Goal: Task Accomplishment & Management: Manage account settings

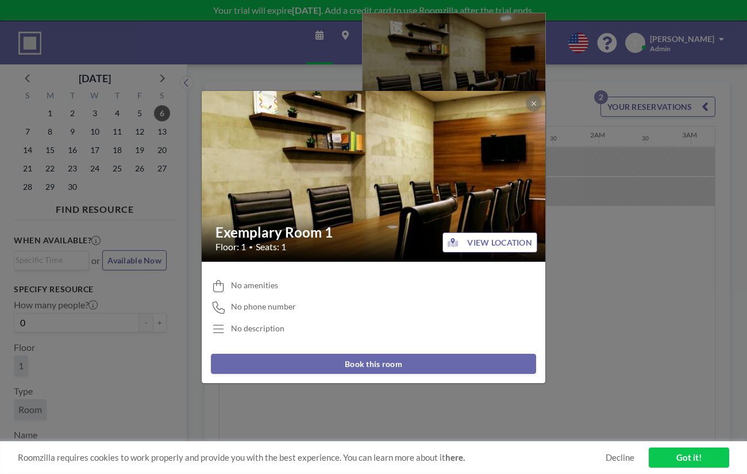
scroll to position [0, 1083]
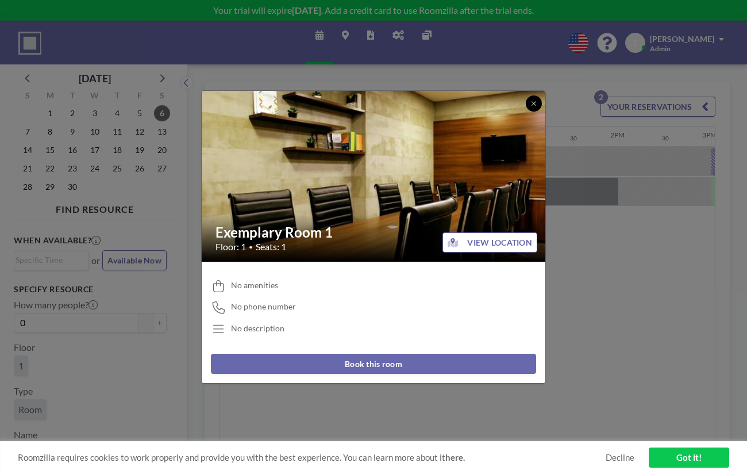
click at [530, 107] on icon at bounding box center [533, 103] width 7 height 7
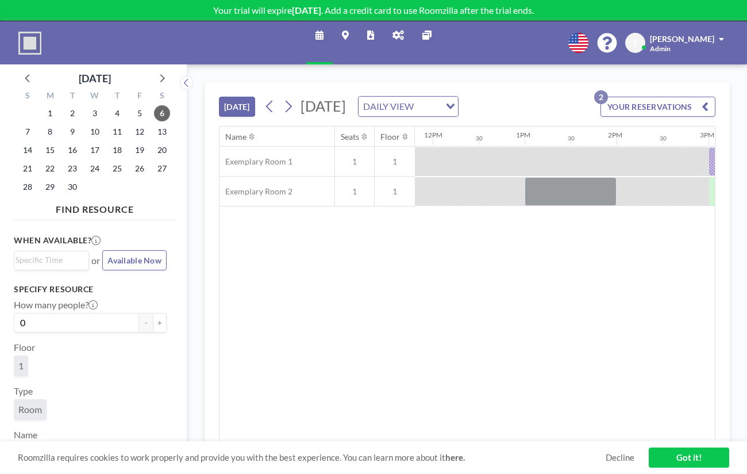
scroll to position [0, 1095]
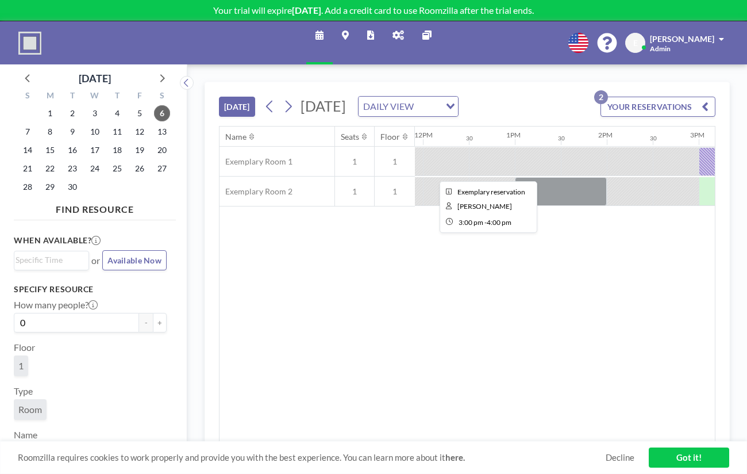
click at [699, 147] on div at bounding box center [745, 161] width 92 height 29
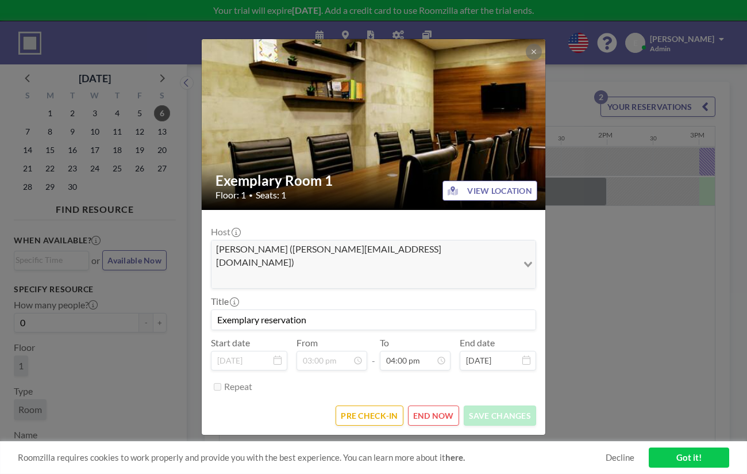
click at [504, 90] on img at bounding box center [374, 125] width 345 height 230
click at [526, 60] on button at bounding box center [534, 52] width 16 height 16
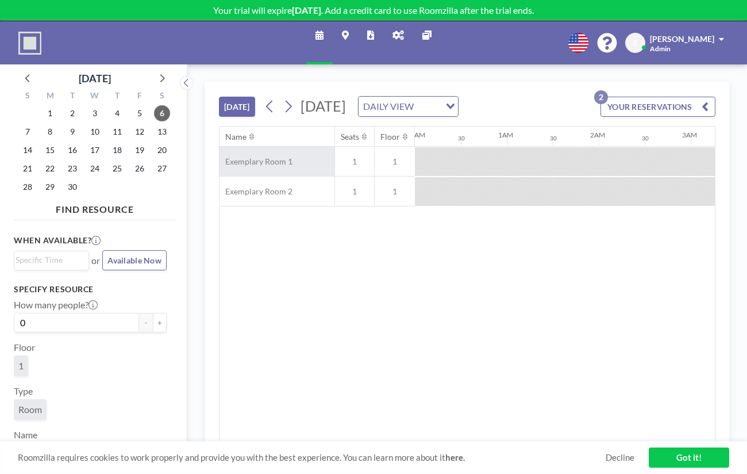
scroll to position [0, 0]
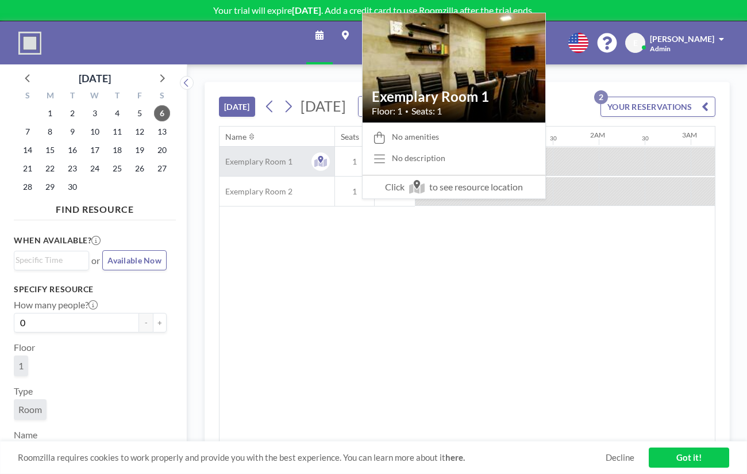
click at [225, 156] on span "Exemplary Room 1" at bounding box center [256, 161] width 73 height 10
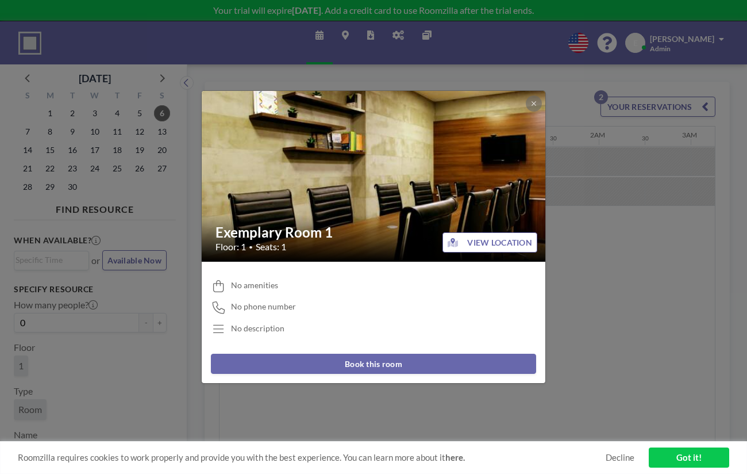
click at [203, 312] on div "Exemplary Room 1 Floor: 1 • Seats: 1 VIEW LOCATION No amenities No phone number…" at bounding box center [373, 237] width 747 height 474
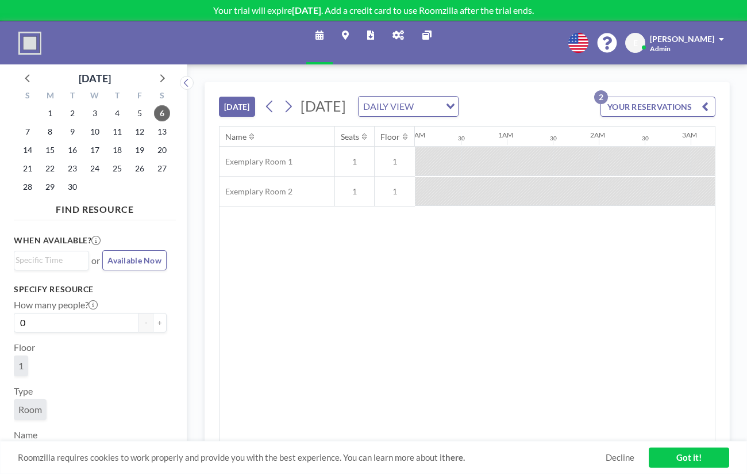
click at [324, 30] on icon at bounding box center [320, 34] width 8 height 9
click at [349, 30] on icon at bounding box center [345, 34] width 7 height 9
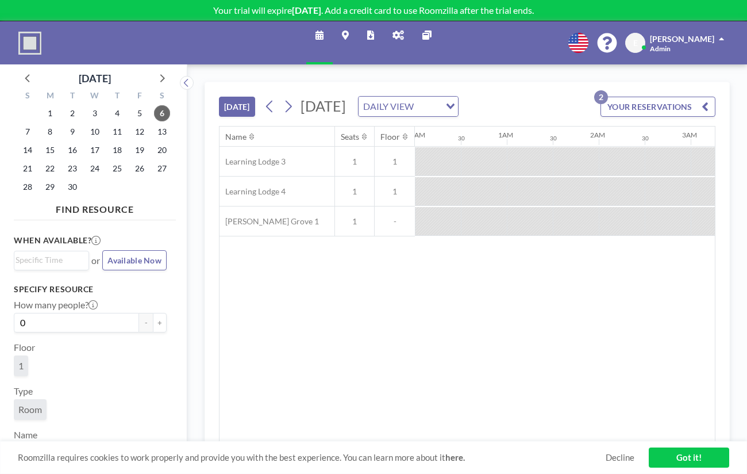
scroll to position [0, 1083]
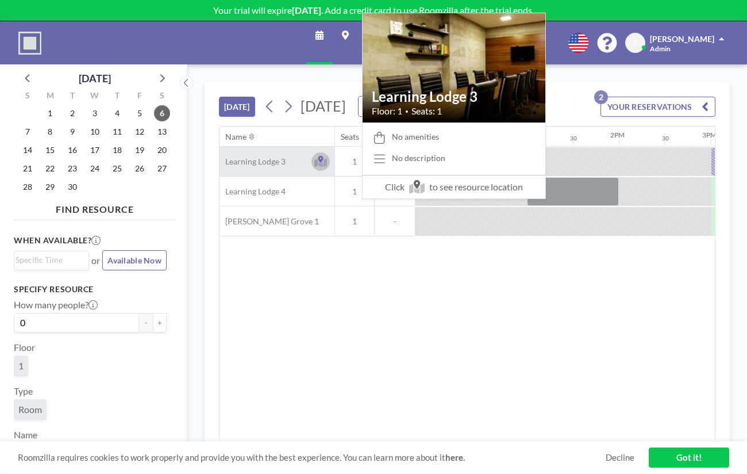
click at [314, 156] on icon at bounding box center [320, 161] width 13 height 11
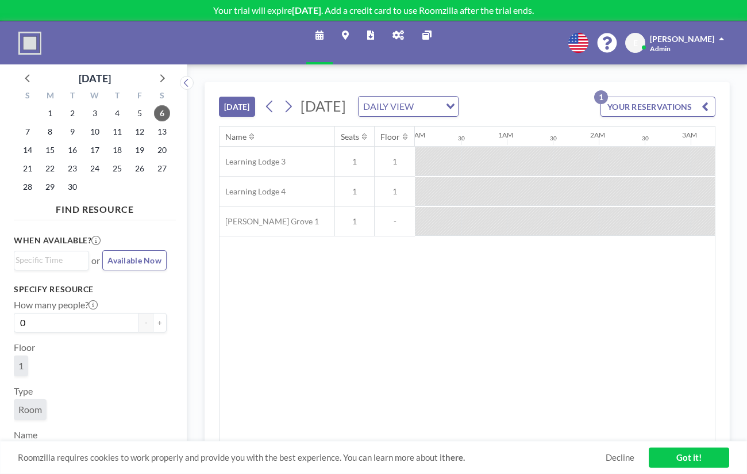
scroll to position [0, 1083]
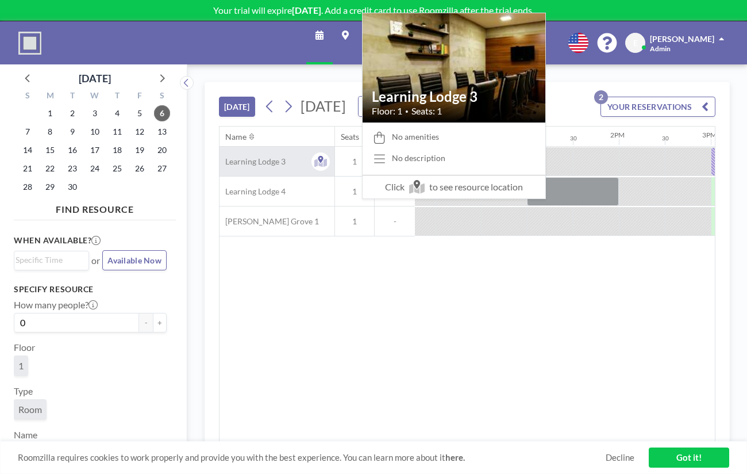
click at [239, 147] on div "Learning Lodge 3" at bounding box center [277, 161] width 115 height 29
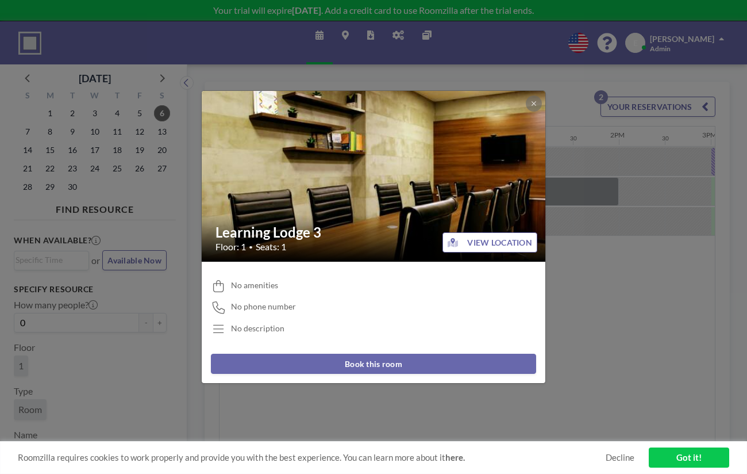
click at [217, 298] on div "Learning Lodge 3 Floor: 1 • Seats: 1 VIEW LOCATION No amenities No phone number…" at bounding box center [373, 237] width 747 height 474
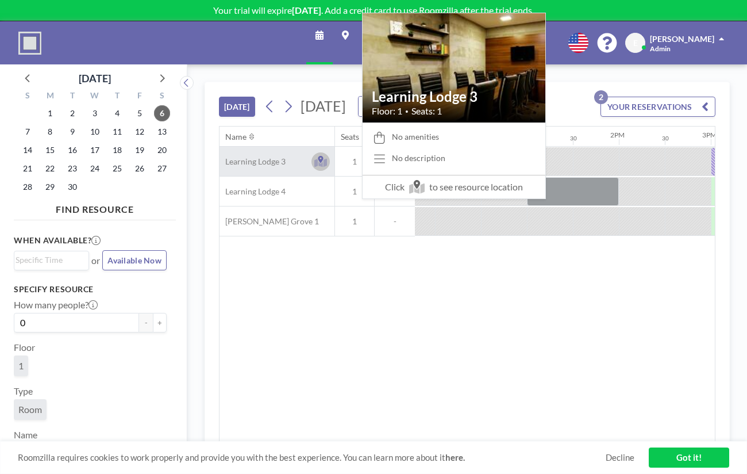
click at [314, 156] on icon at bounding box center [320, 161] width 13 height 11
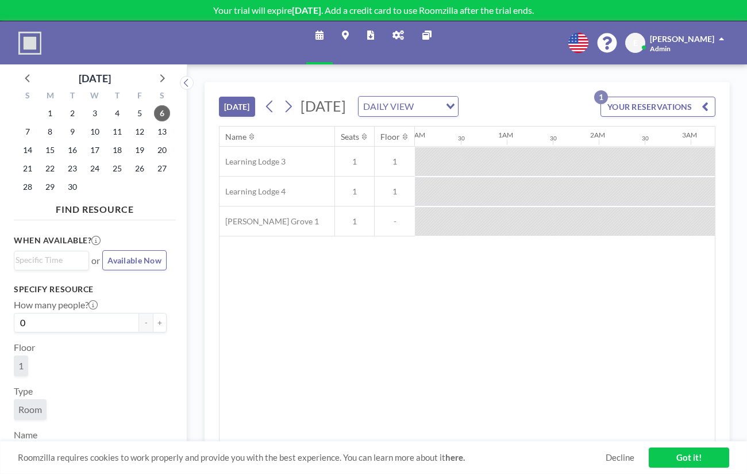
scroll to position [0, 1083]
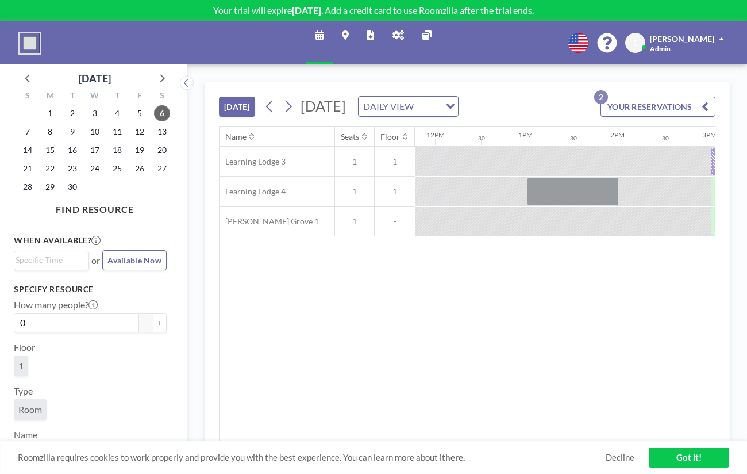
click at [425, 82] on div "TODAY Saturday, September 6, 2025 DAILY VIEW Loading... YOUR RESERVATIONS 2" at bounding box center [467, 104] width 497 height 44
click at [420, 97] on div "DAILY VIEW" at bounding box center [402, 105] width 86 height 17
click at [423, 118] on li "WEEKLY VIEW" at bounding box center [443, 122] width 91 height 17
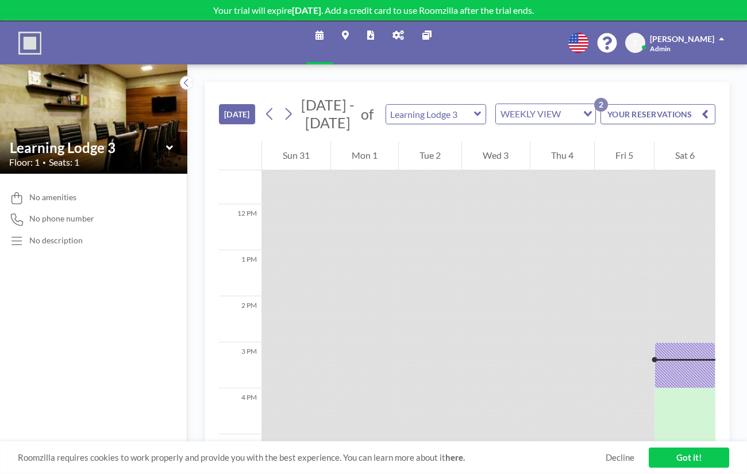
scroll to position [516, 0]
click at [474, 108] on icon at bounding box center [477, 113] width 7 height 11
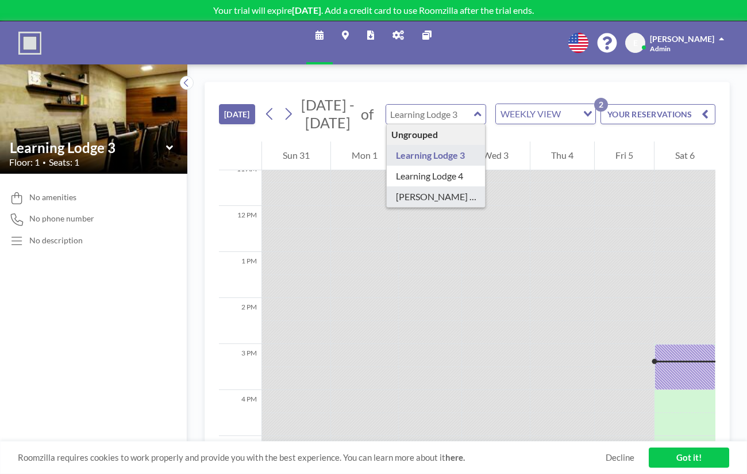
type input "[PERSON_NAME] Grove 1"
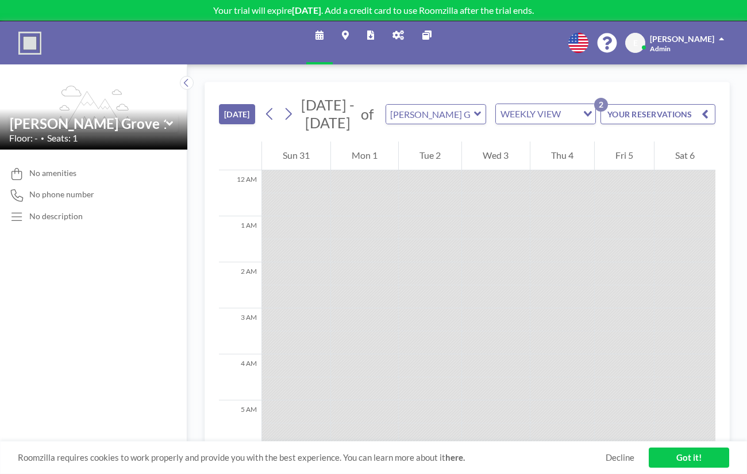
scroll to position [542, 0]
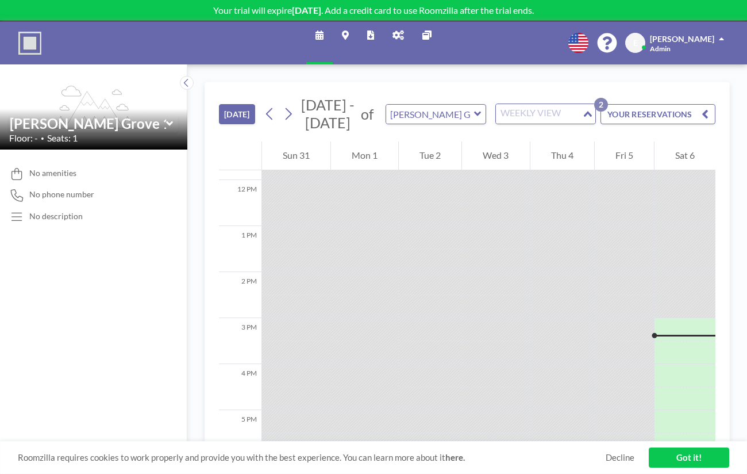
click at [502, 104] on div "WEEKLY VIEW" at bounding box center [539, 112] width 86 height 17
click at [490, 101] on li "DAILY VIEW" at bounding box center [502, 106] width 91 height 17
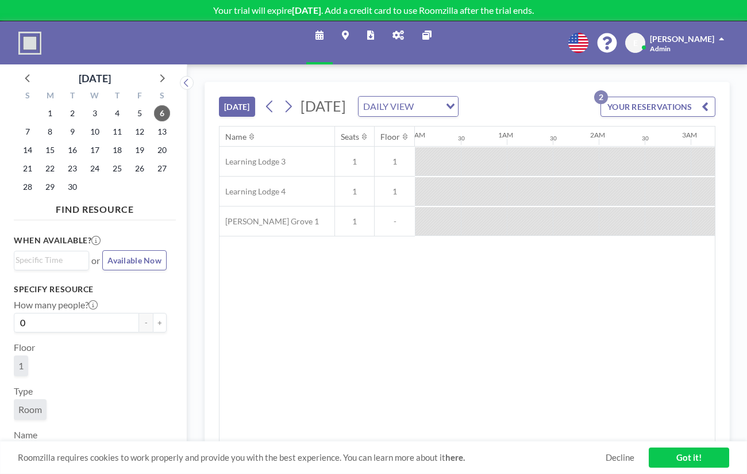
scroll to position [0, 1083]
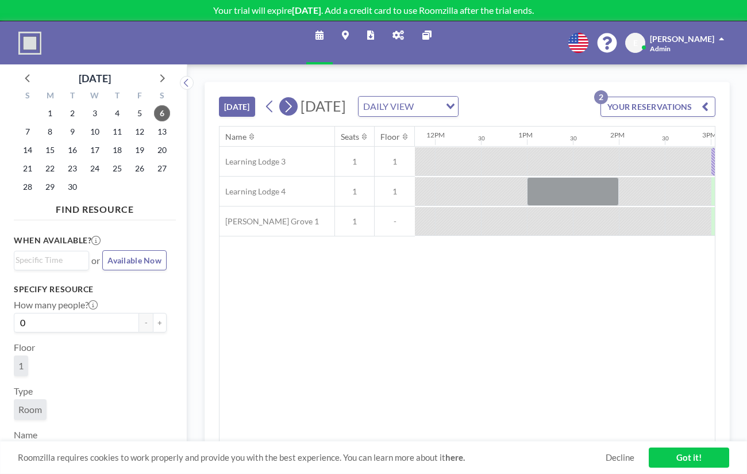
click at [283, 98] on icon at bounding box center [288, 106] width 11 height 17
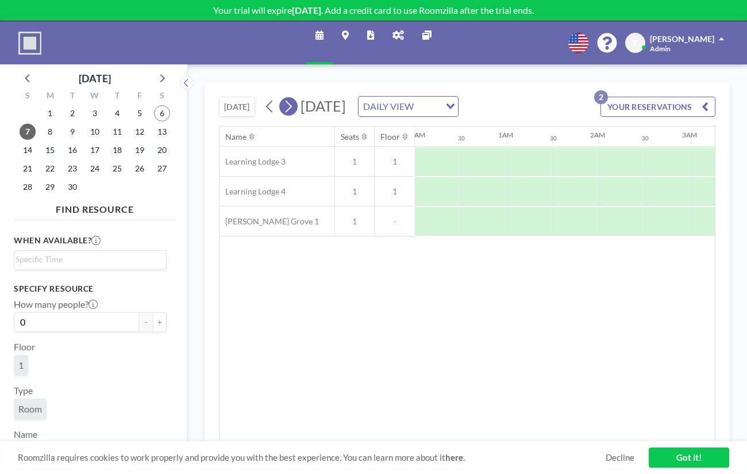
scroll to position [0, 560]
click at [264, 98] on icon at bounding box center [269, 106] width 11 height 17
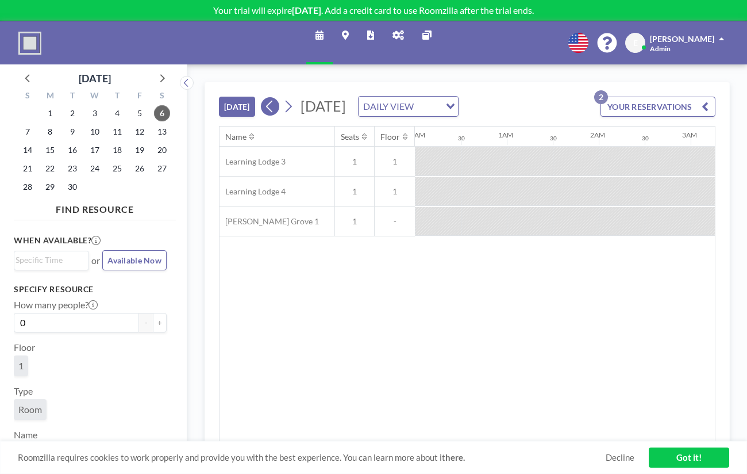
scroll to position [0, 1083]
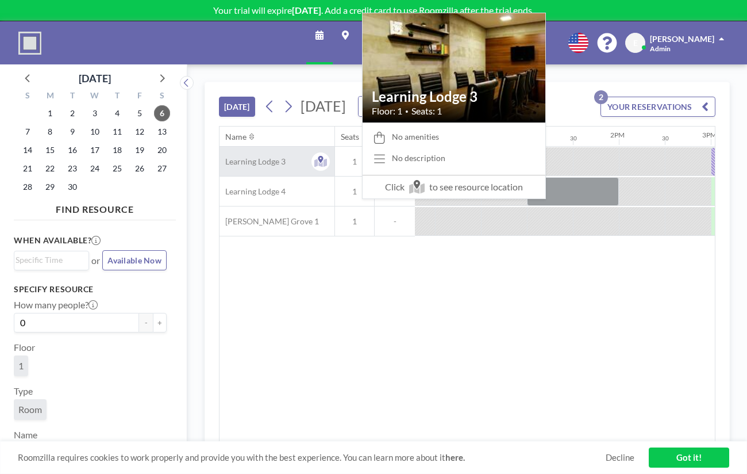
click at [233, 147] on div "Learning Lodge 3" at bounding box center [277, 161] width 115 height 29
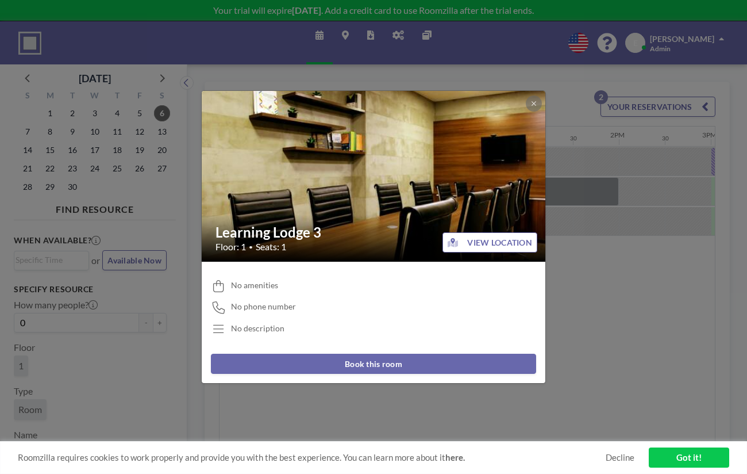
click at [202, 367] on div "Learning Lodge 3 Floor: 1 • Seats: 1 VIEW LOCATION No amenities No phone number…" at bounding box center [373, 237] width 747 height 474
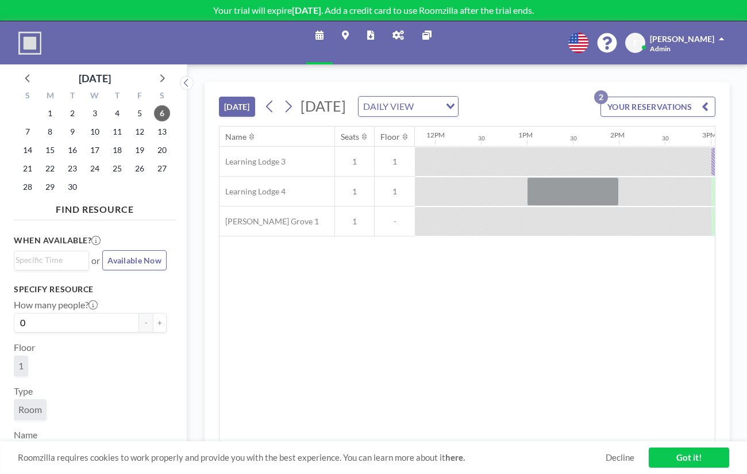
click at [17, 22] on div "Schedule Maps Reports Admin panel Other sites English Polski 日本語 Española E emi…" at bounding box center [373, 42] width 747 height 43
click at [24, 33] on img at bounding box center [29, 43] width 23 height 23
click at [349, 30] on icon at bounding box center [345, 34] width 7 height 9
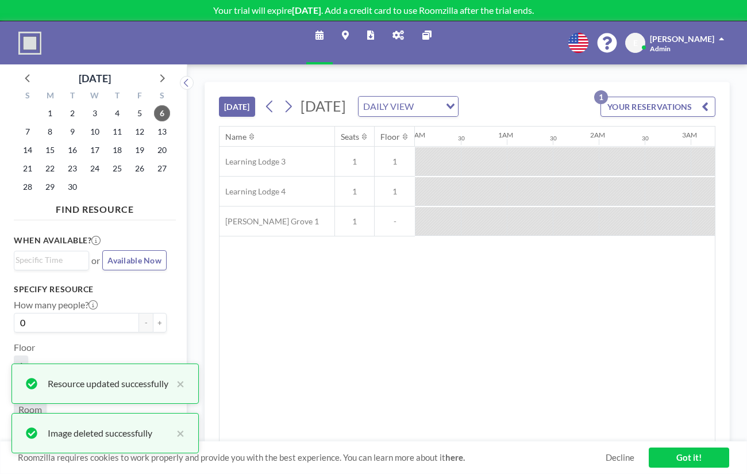
scroll to position [0, 1083]
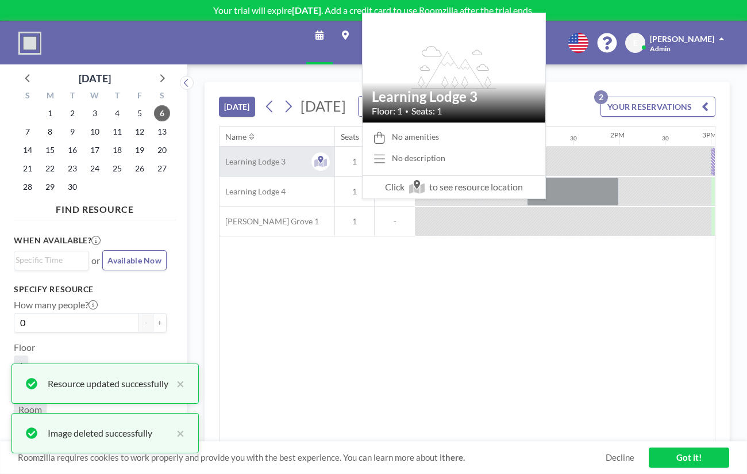
click at [242, 147] on div "Learning Lodge 3" at bounding box center [277, 161] width 115 height 29
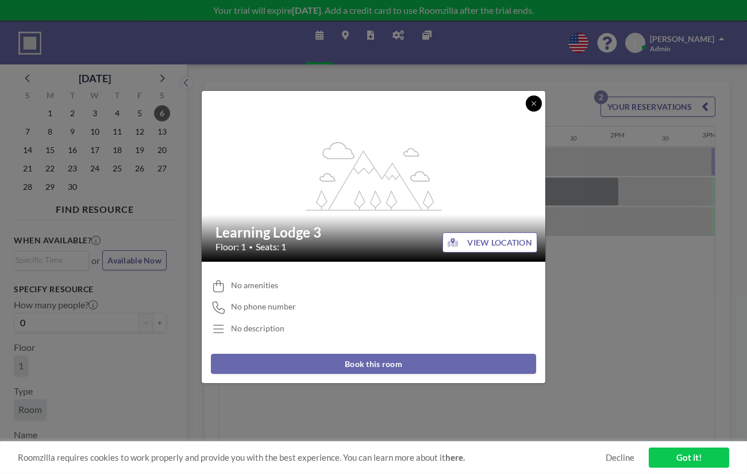
click at [530, 107] on icon at bounding box center [533, 103] width 7 height 7
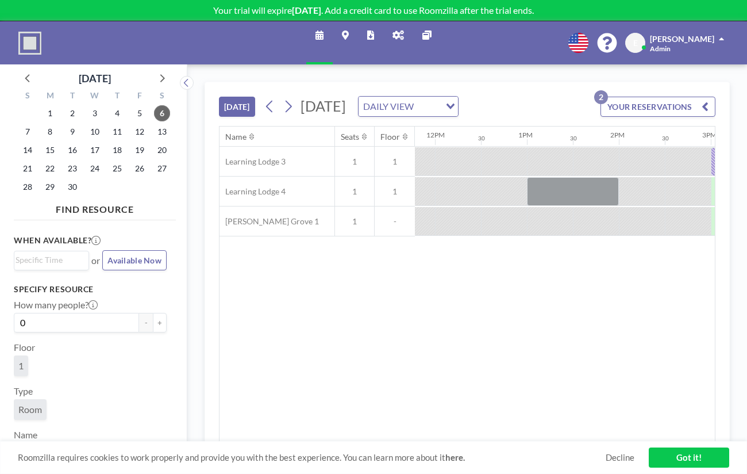
click at [287, 248] on div "Name Seats Floor 12AM 30 1AM 30 2AM 30 3AM 30 4AM 30 5AM 30 6AM 30 7AM 30 8AM 3…" at bounding box center [467, 283] width 495 height 315
click at [359, 132] on div at bounding box center [364, 136] width 11 height 9
click at [294, 244] on div "Name Seats Floor 12AM 30 1AM 30 2AM 30 3AM 30 4AM 30 5AM 30 6AM 30 7AM 30 8AM 3…" at bounding box center [467, 283] width 495 height 315
click at [324, 30] on icon at bounding box center [320, 34] width 8 height 9
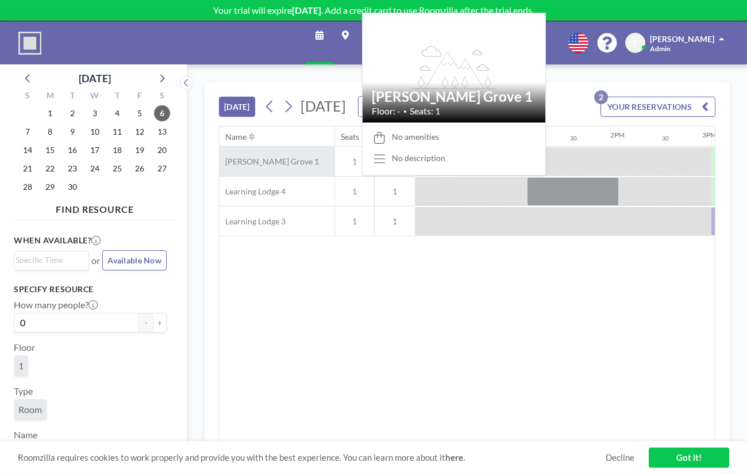
click at [229, 156] on span "[PERSON_NAME] Grove 1" at bounding box center [269, 161] width 99 height 10
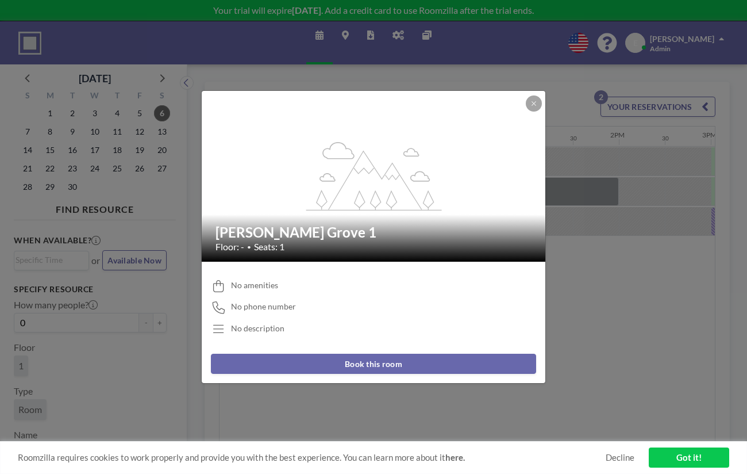
click at [284, 323] on div "No description" at bounding box center [257, 328] width 53 height 10
click at [526, 111] on button at bounding box center [534, 103] width 16 height 16
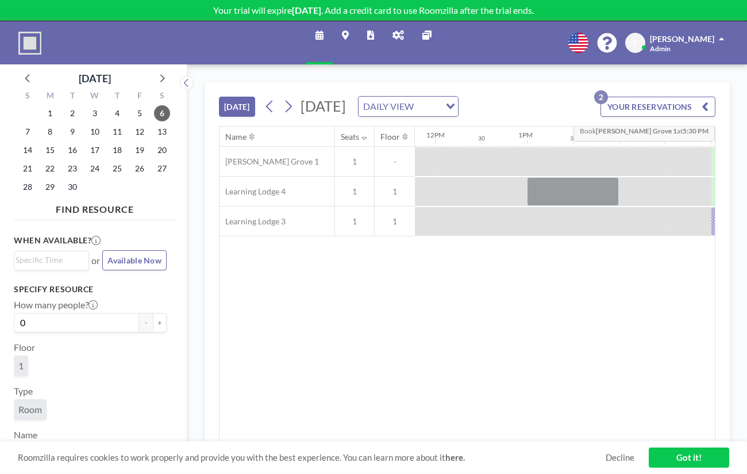
click at [678, 97] on button "YOUR RESERVATIONS 2" at bounding box center [658, 107] width 115 height 20
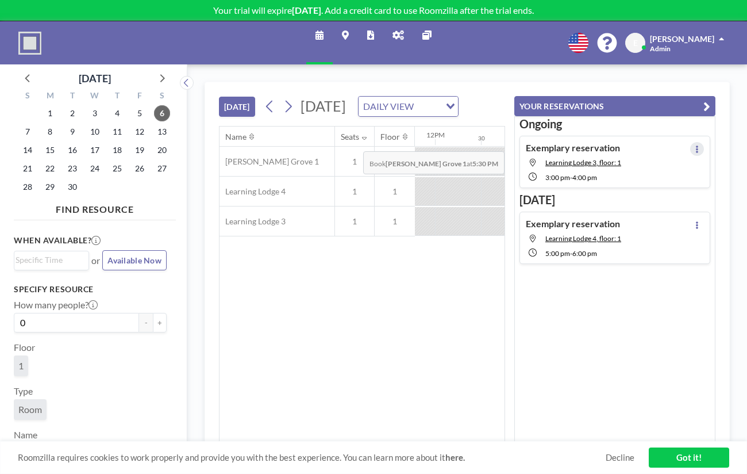
click at [698, 145] on icon at bounding box center [697, 148] width 2 height 7
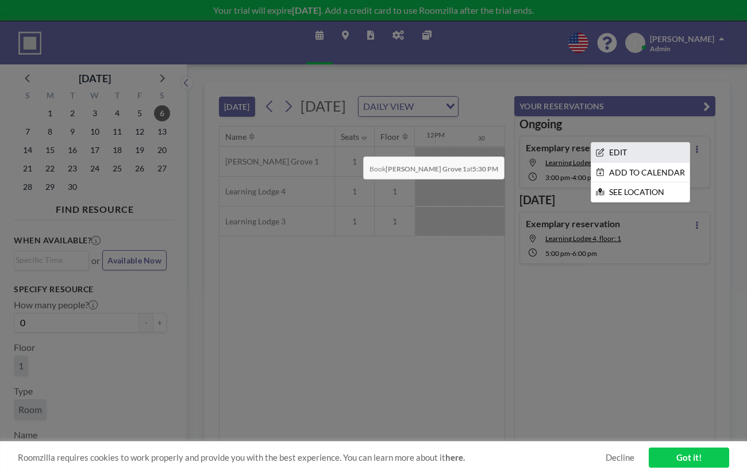
click at [660, 143] on li "EDIT" at bounding box center [640, 153] width 98 height 20
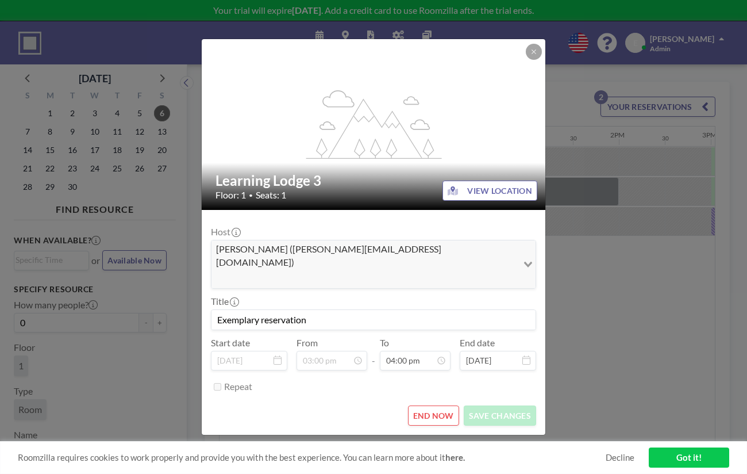
click at [426, 405] on button "END NOW" at bounding box center [433, 415] width 51 height 20
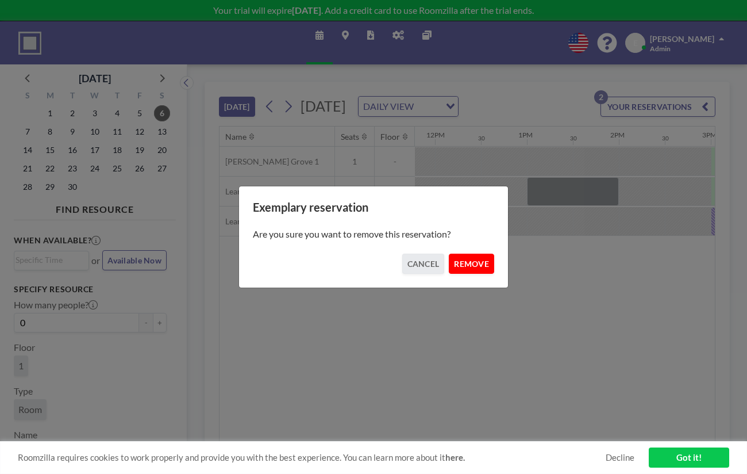
click at [455, 257] on button "REMOVE" at bounding box center [471, 263] width 45 height 20
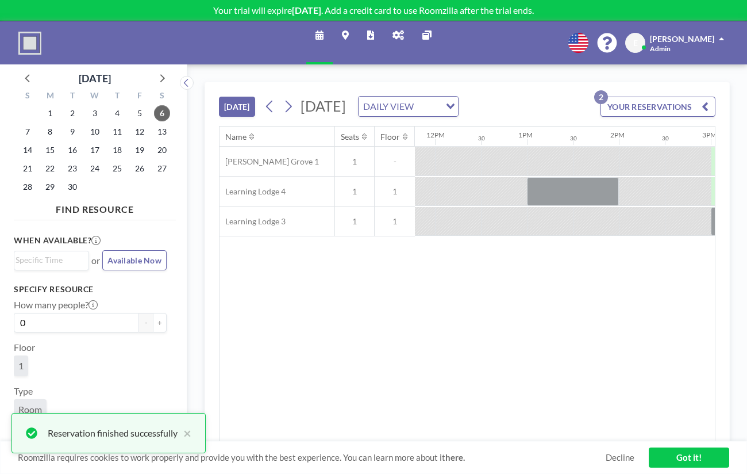
click at [686, 97] on button "YOUR RESERVATIONS 2" at bounding box center [658, 107] width 115 height 20
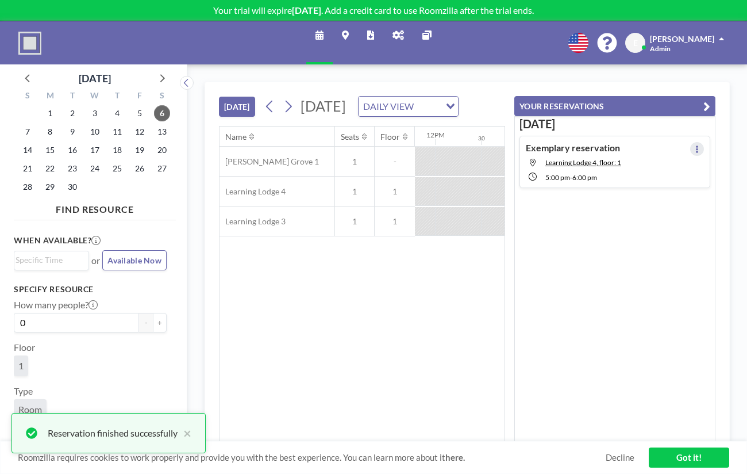
click at [704, 142] on button at bounding box center [697, 149] width 14 height 14
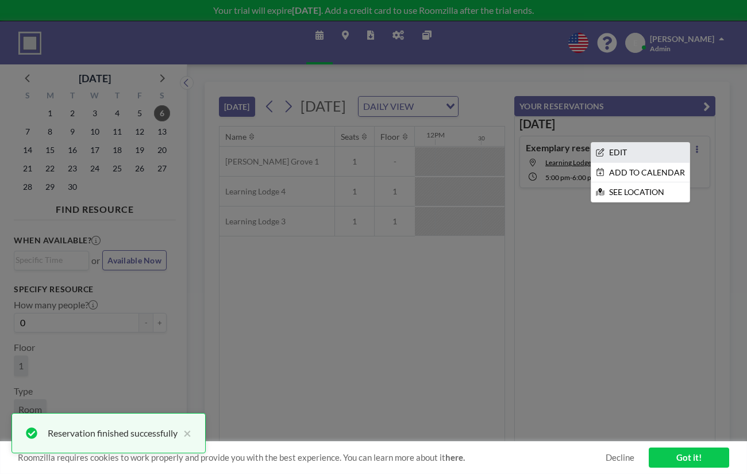
click at [663, 143] on li "EDIT" at bounding box center [640, 153] width 98 height 20
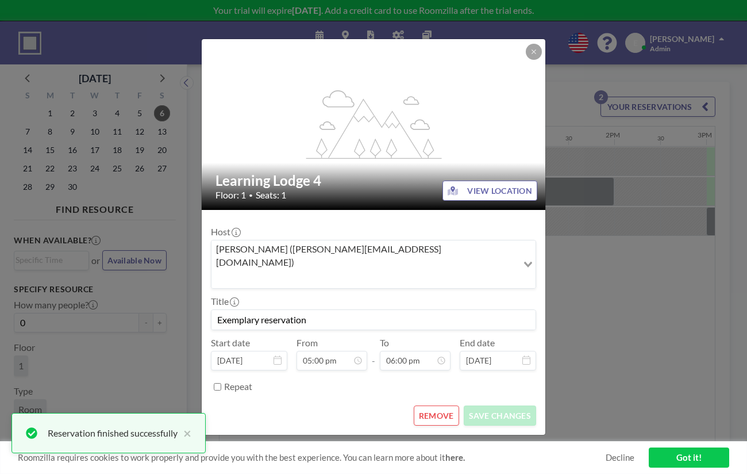
scroll to position [0, 1233]
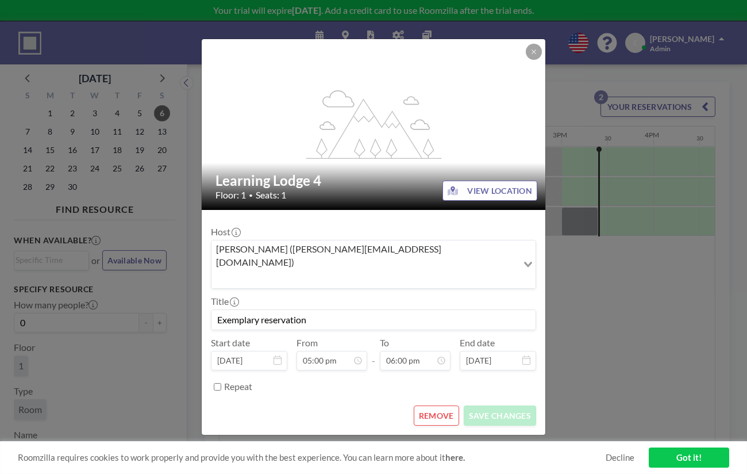
click at [421, 405] on button "REMOVE" at bounding box center [436, 415] width 45 height 20
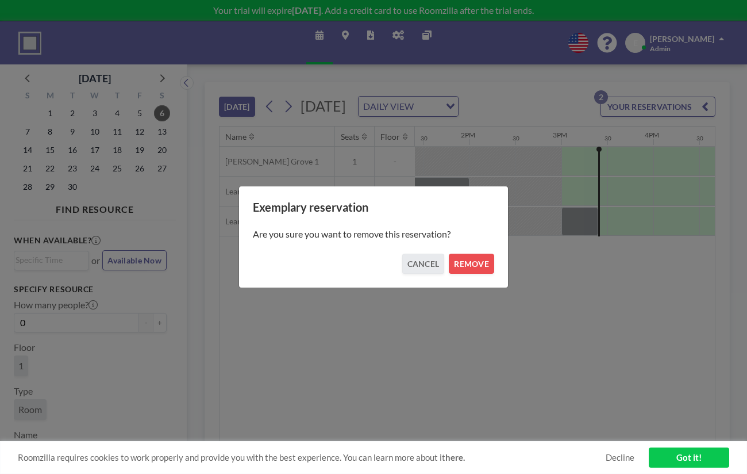
click at [456, 269] on div "Exemplary reservation Are you sure you want to remove this reservation? CANCEL …" at bounding box center [374, 237] width 270 height 102
click at [455, 264] on button "REMOVE" at bounding box center [471, 263] width 45 height 20
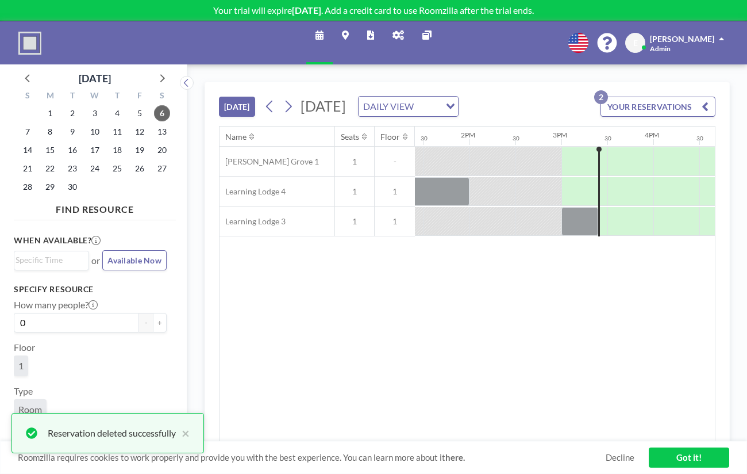
click at [647, 97] on button "YOUR RESERVATIONS 2" at bounding box center [658, 107] width 115 height 20
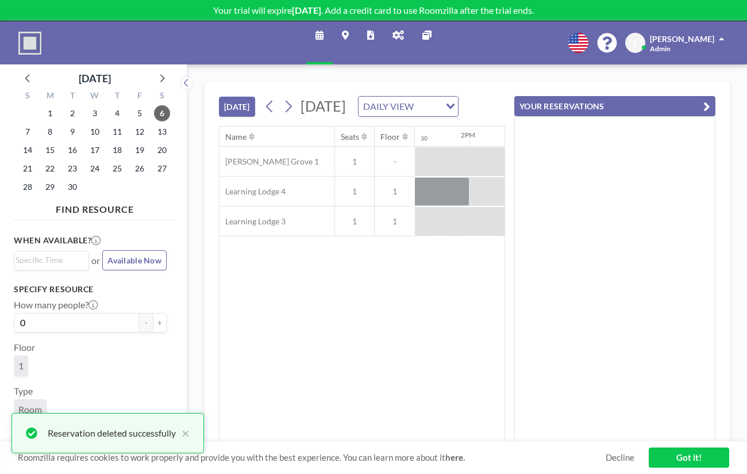
click at [505, 286] on div "Name Seats Floor 12AM 30 1AM 30 2AM 30 3AM 30 4AM 30 5AM 30 6AM 30 7AM 30 8AM 3…" at bounding box center [362, 283] width 285 height 315
click at [646, 96] on button "YOUR RESERVATIONS" at bounding box center [614, 106] width 201 height 20
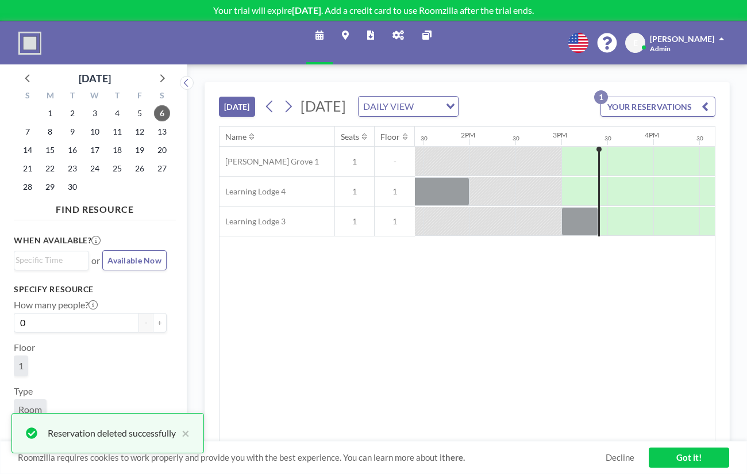
click at [641, 97] on button "YOUR RESERVATIONS 1" at bounding box center [658, 107] width 115 height 20
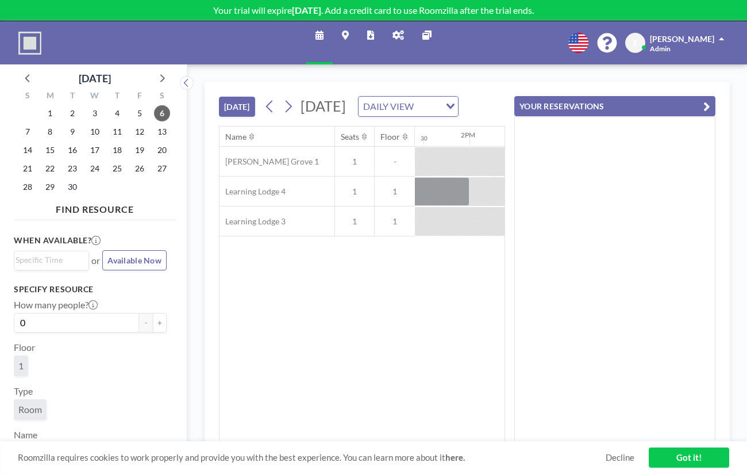
click at [641, 96] on button "YOUR RESERVATIONS" at bounding box center [614, 106] width 201 height 20
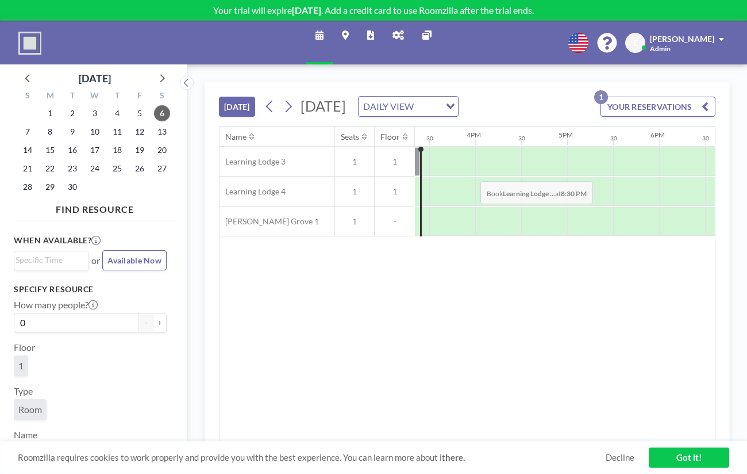
scroll to position [0, 1410]
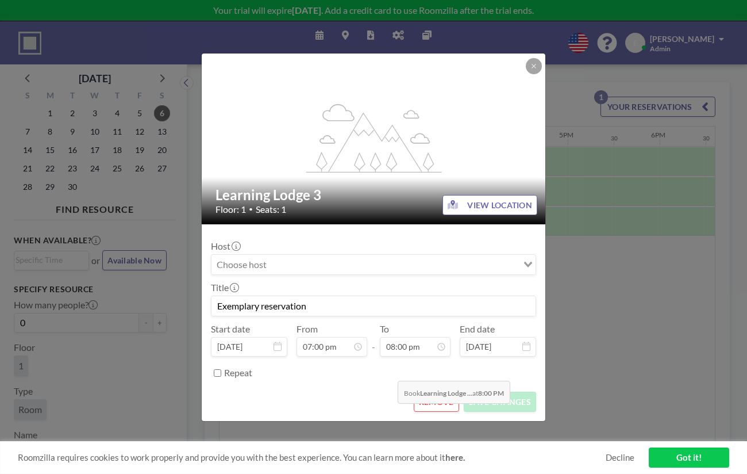
scroll to position [0, 0]
click at [414, 391] on button "REMOVE" at bounding box center [436, 401] width 45 height 20
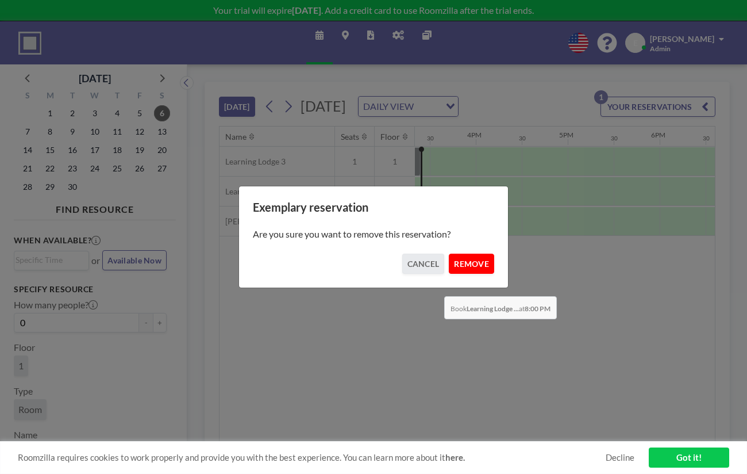
click at [449, 260] on button "REMOVE" at bounding box center [471, 263] width 45 height 20
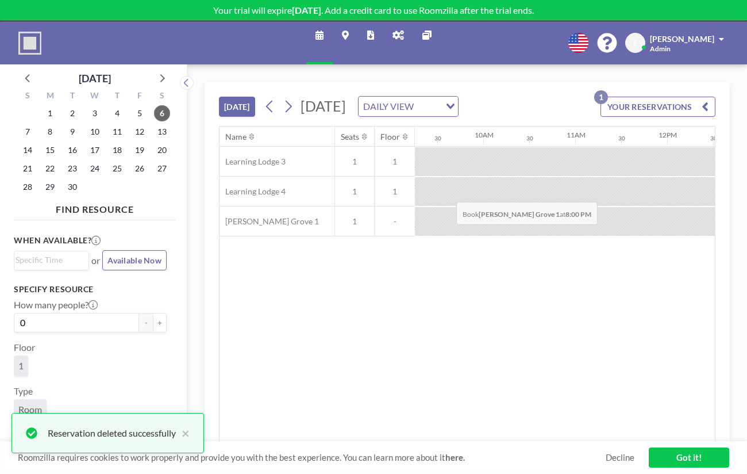
scroll to position [0, 782]
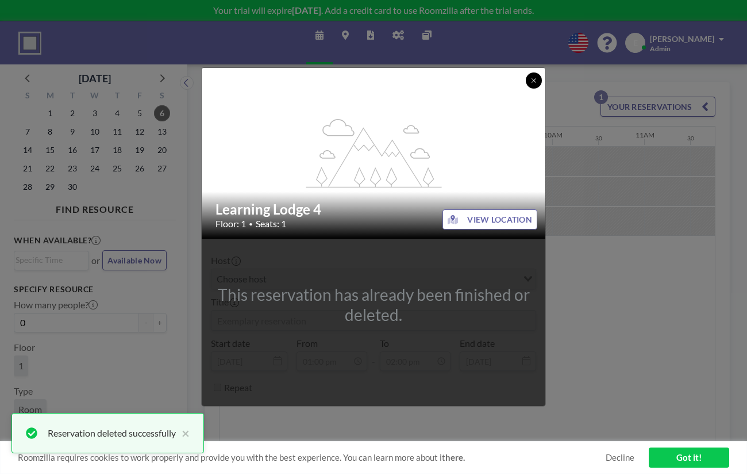
click at [530, 84] on icon at bounding box center [533, 80] width 7 height 7
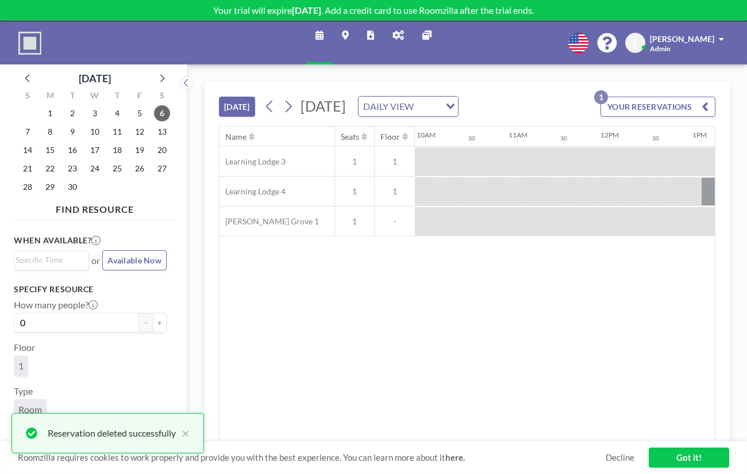
scroll to position [0, 1055]
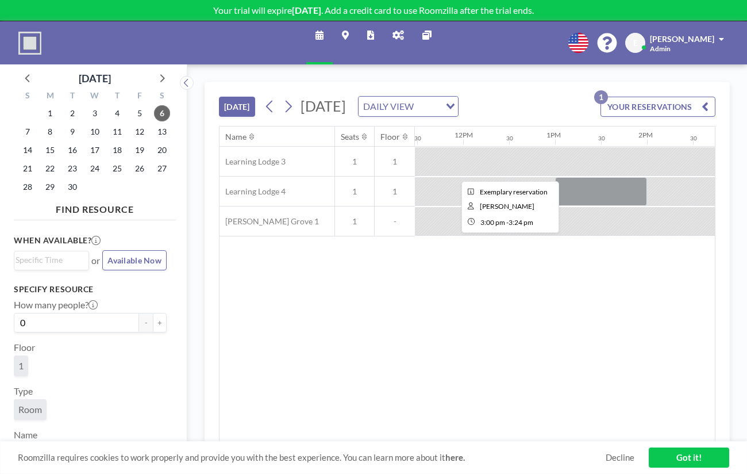
click at [739, 147] on div at bounding box center [757, 161] width 37 height 29
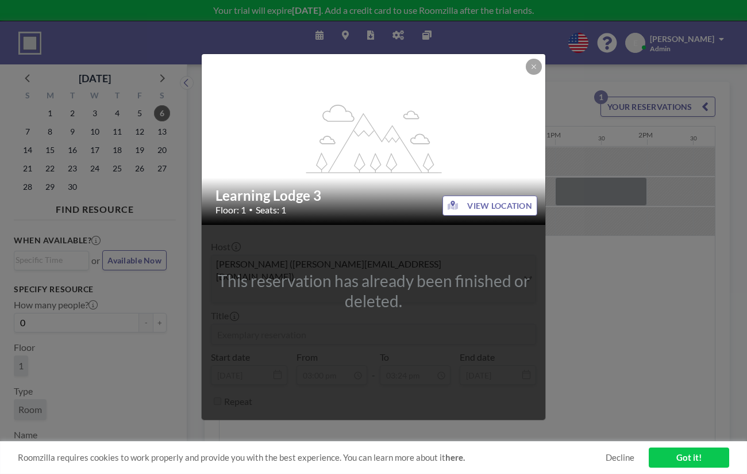
click at [549, 232] on div "flex-grow: 1.2; Learning Lodge 3 Floor: 1 • Seats: 1 VIEW LOCATION This reserva…" at bounding box center [373, 237] width 747 height 474
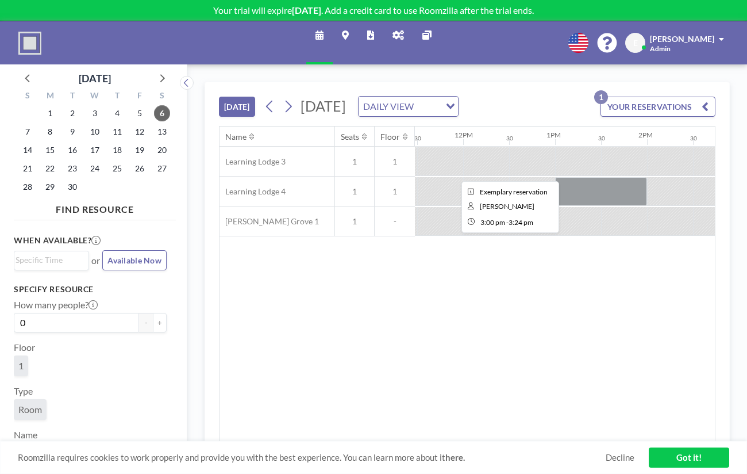
click at [739, 147] on div at bounding box center [757, 161] width 37 height 29
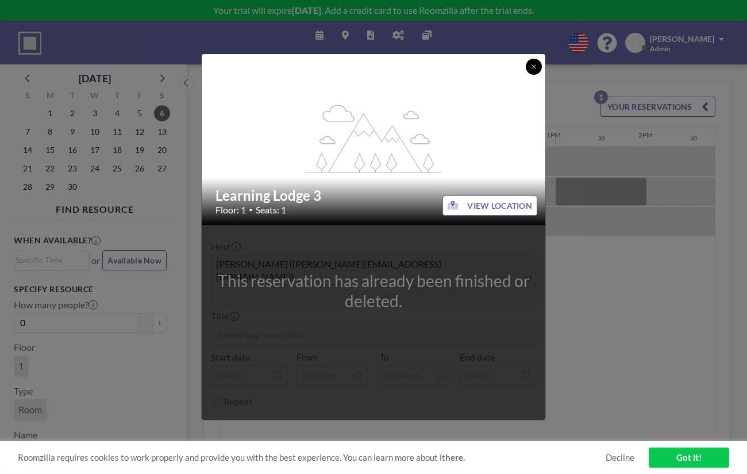
click at [530, 70] on icon at bounding box center [533, 66] width 7 height 7
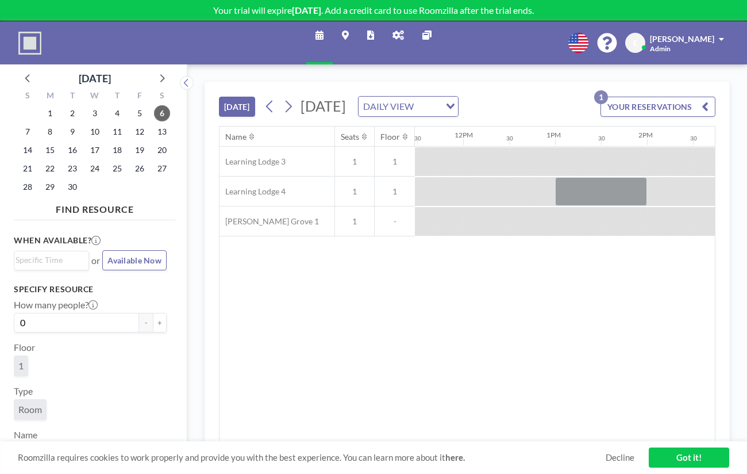
click at [679, 97] on button "YOUR RESERVATIONS 1" at bounding box center [658, 107] width 115 height 20
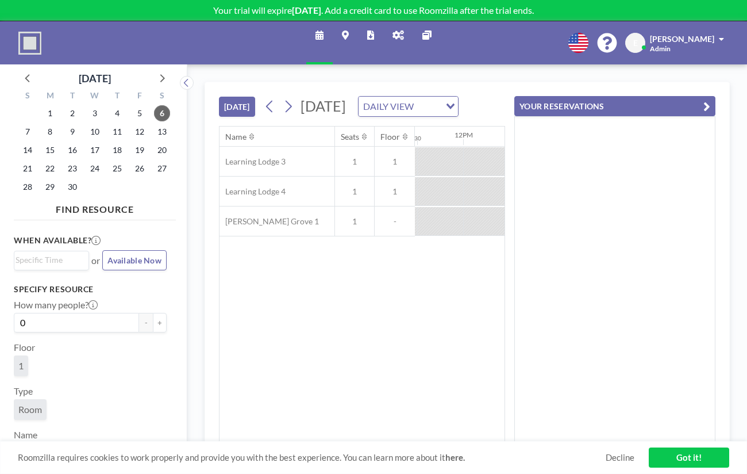
click at [697, 96] on button "YOUR RESERVATIONS" at bounding box center [614, 106] width 201 height 20
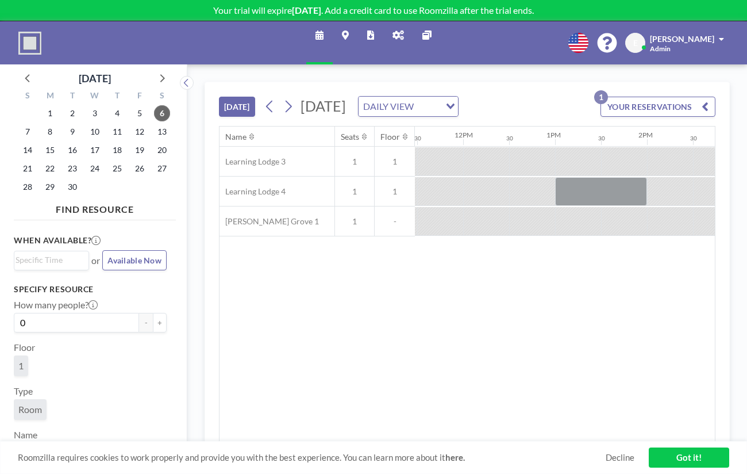
click at [685, 462] on link "Got it!" at bounding box center [689, 457] width 80 height 20
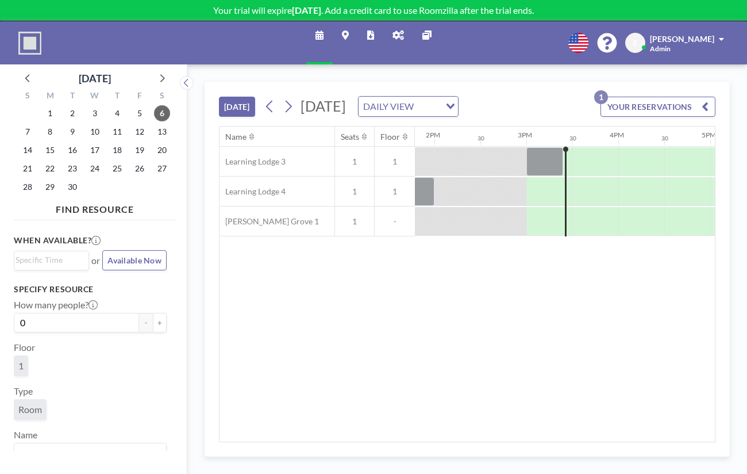
scroll to position [0, 1268]
click at [331, 22] on link "Schedule" at bounding box center [319, 42] width 26 height 43
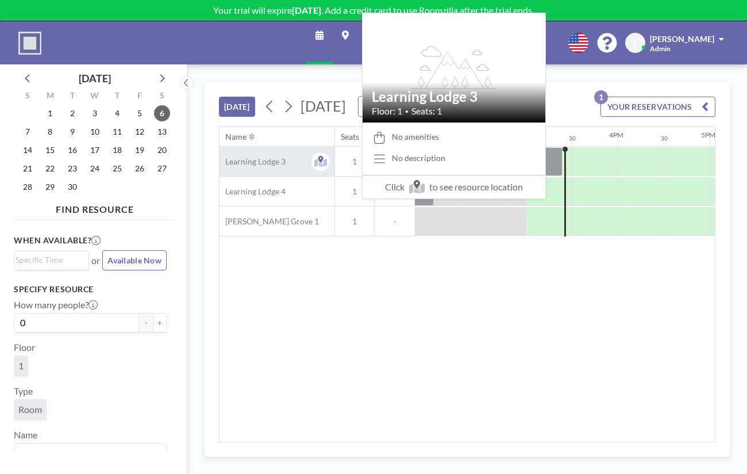
click at [234, 147] on div "Learning Lodge 3" at bounding box center [277, 161] width 115 height 29
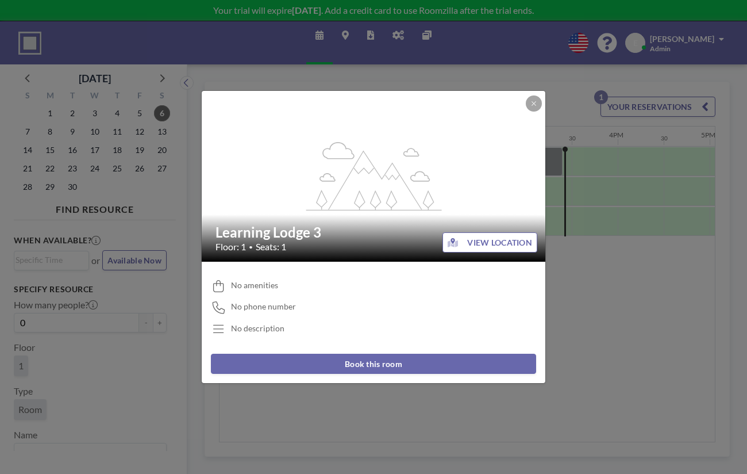
click at [447, 241] on button "VIEW LOCATION" at bounding box center [490, 242] width 95 height 20
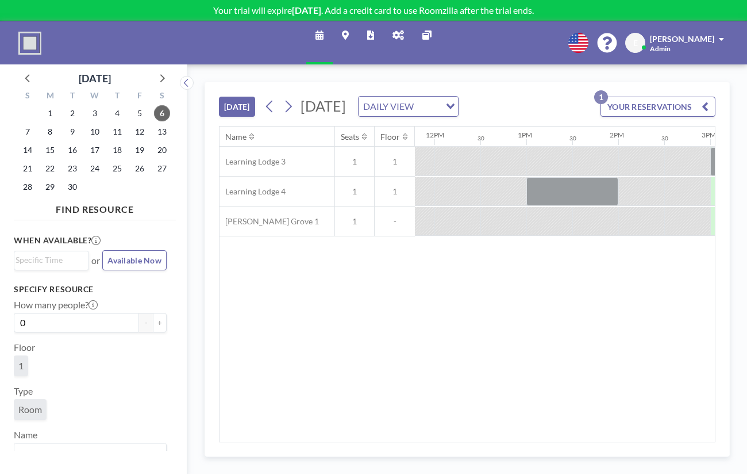
scroll to position [0, 1085]
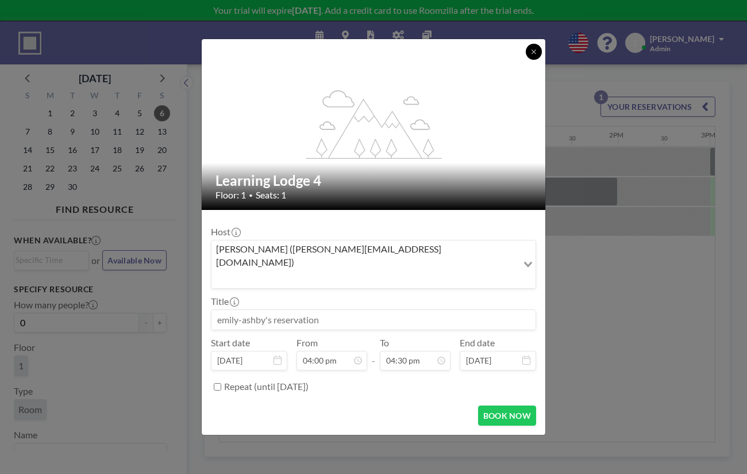
click at [526, 60] on button at bounding box center [534, 52] width 16 height 16
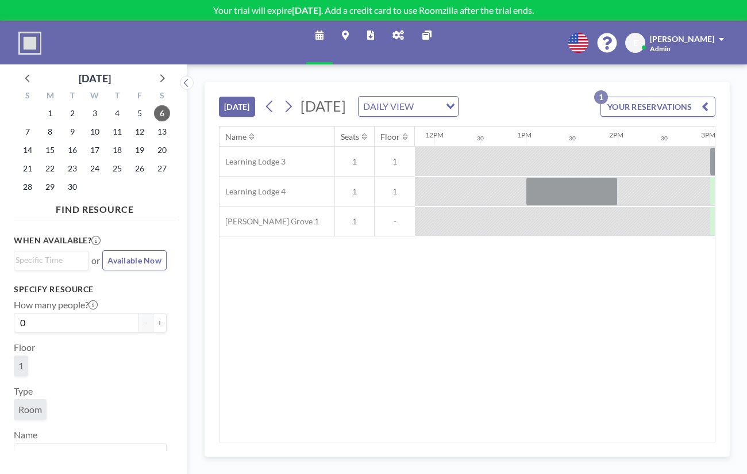
click at [710, 177] on div at bounding box center [733, 191] width 46 height 28
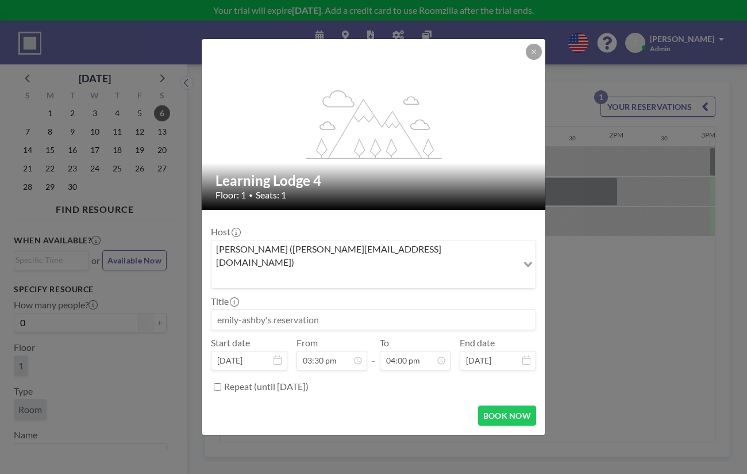
click at [221, 383] on input "Repeat (until [DATE])" at bounding box center [217, 386] width 7 height 7
checkbox input "true"
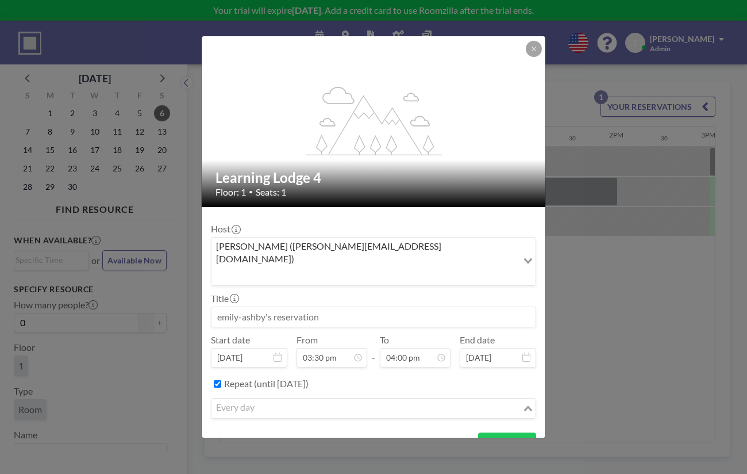
click at [305, 401] on input "Search for option" at bounding box center [367, 408] width 309 height 15
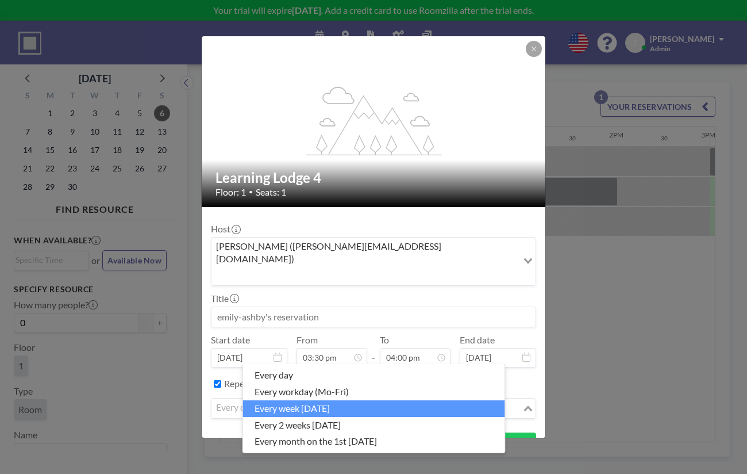
click at [318, 400] on li "every week [DATE]" at bounding box center [374, 408] width 262 height 17
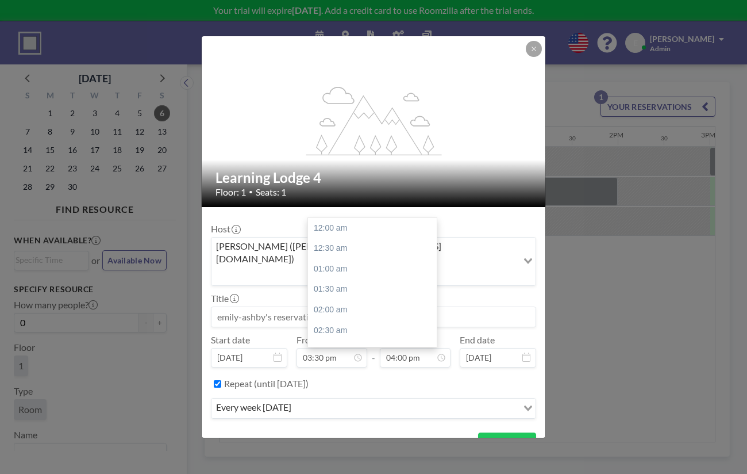
scroll to position [570, 0]
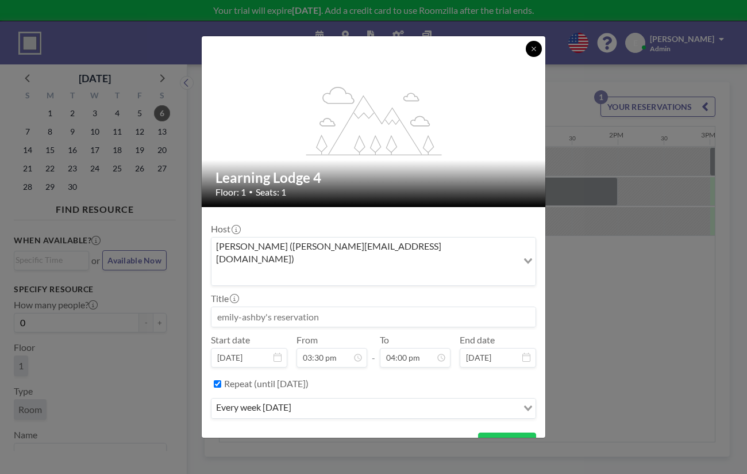
click at [530, 52] on icon at bounding box center [533, 48] width 7 height 7
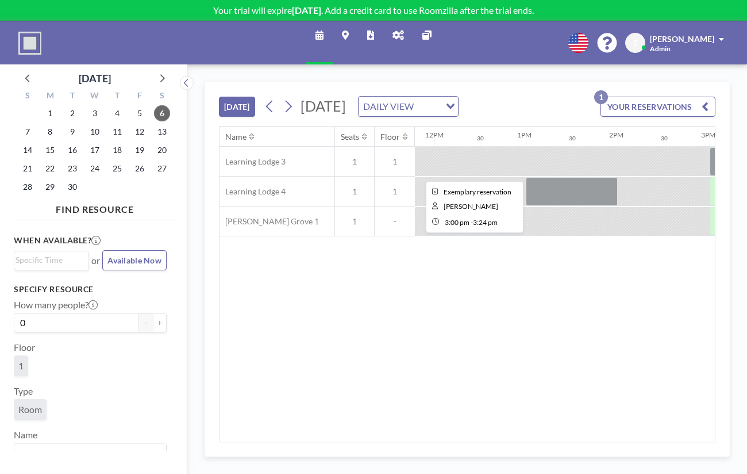
click at [710, 147] on div at bounding box center [728, 161] width 37 height 29
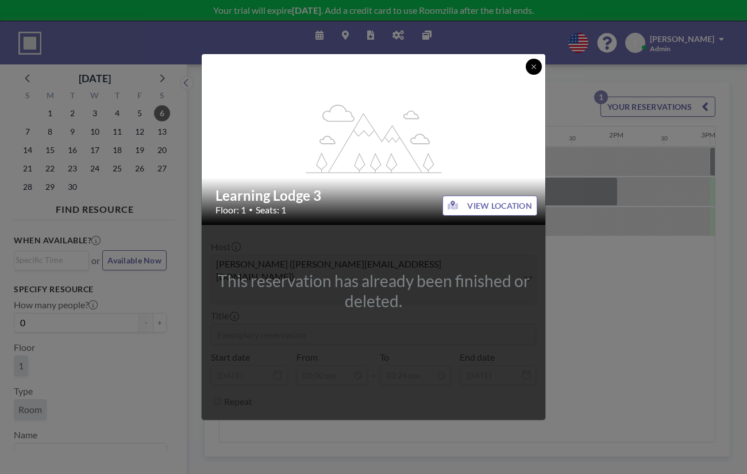
click at [530, 70] on icon at bounding box center [533, 66] width 7 height 7
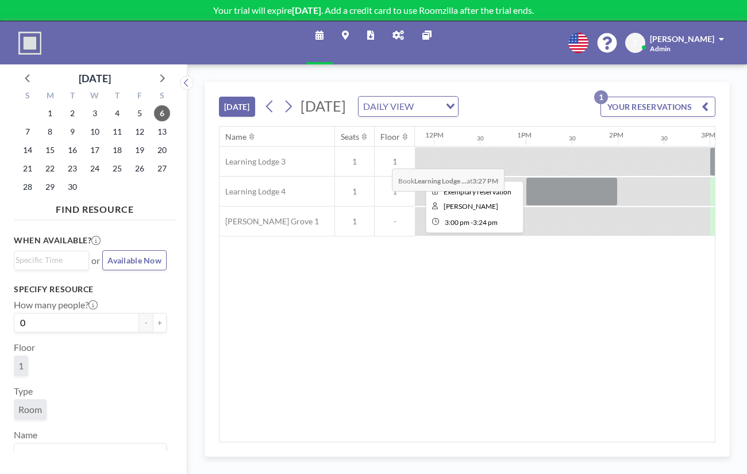
click at [710, 147] on div at bounding box center [728, 161] width 37 height 29
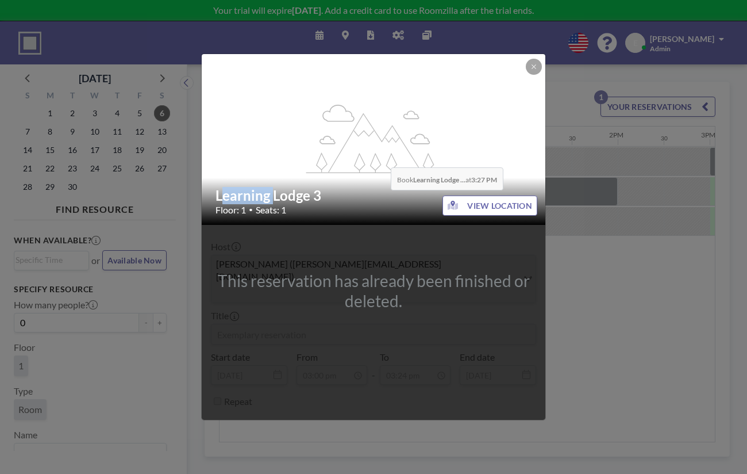
click at [387, 136] on icon "flex-grow: 1.2;" at bounding box center [374, 139] width 138 height 69
